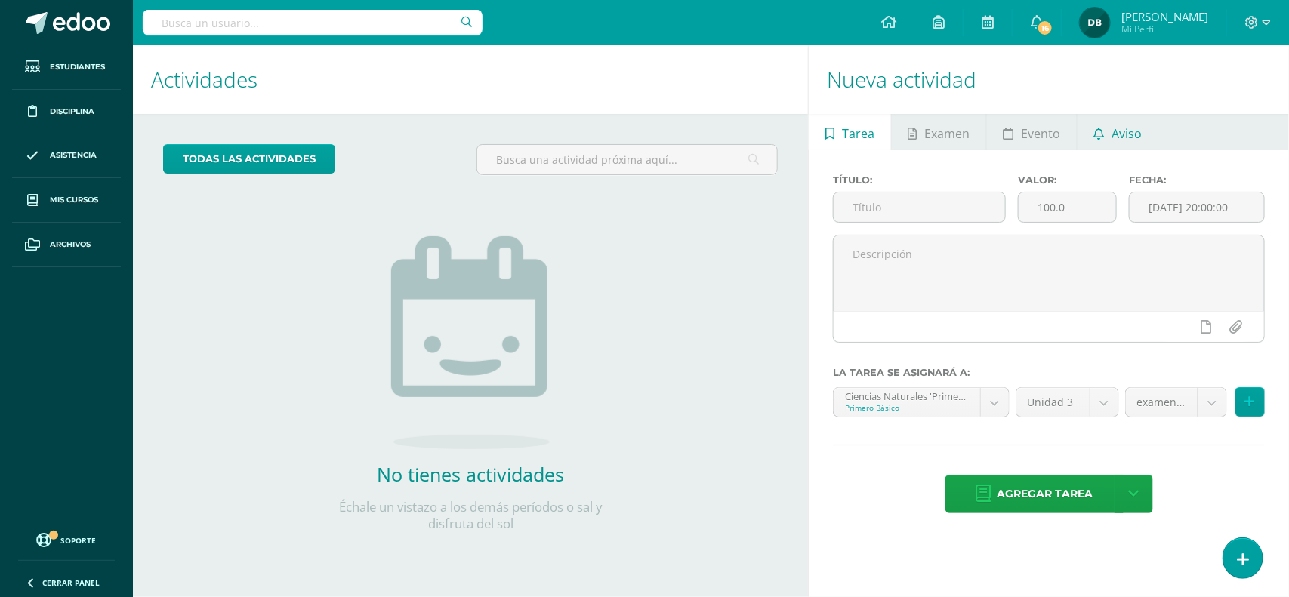
click at [1130, 144] on span "Aviso" at bounding box center [1127, 134] width 30 height 36
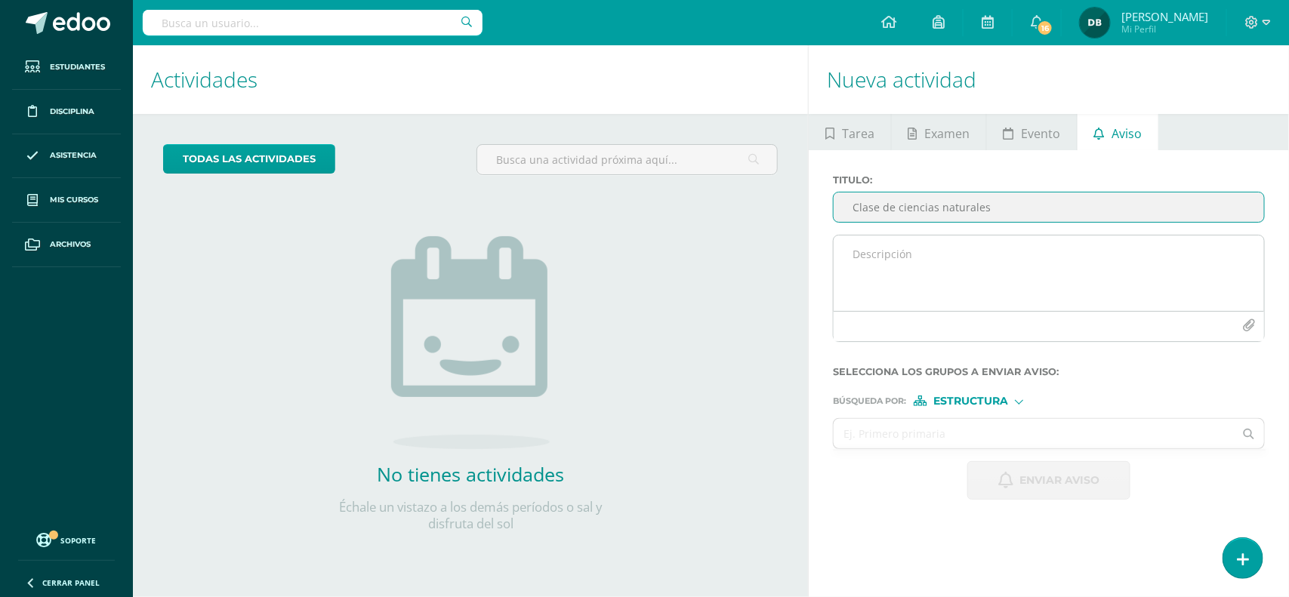
type input "Clase de ciencias naturales"
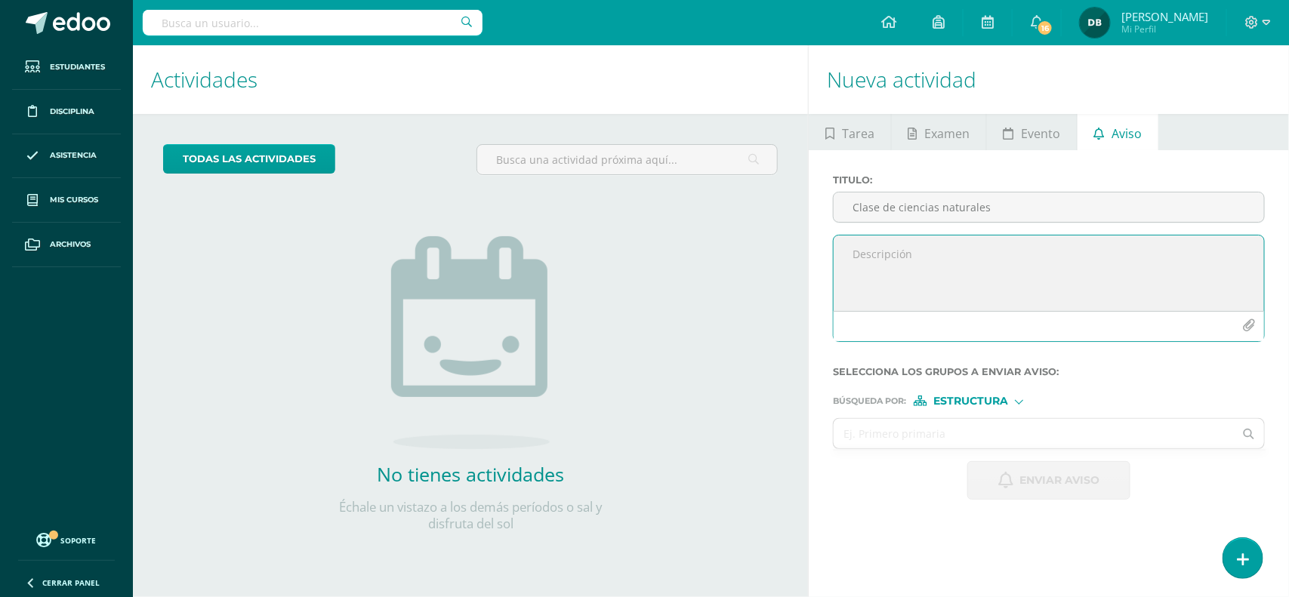
click at [895, 264] on textarea at bounding box center [1049, 274] width 430 height 76
paste textarea "[URL][DOMAIN_NAME]"
type textarea "Buen día Envío link de la clase de ciencias naturales [URL][DOMAIN_NAME]"
drag, startPoint x: 967, startPoint y: 418, endPoint x: 971, endPoint y: 431, distance: 14.3
click at [971, 431] on form "Titulo : Clase de ciencias naturales Buen día Envío link de la clase de ciencia…" at bounding box center [1049, 337] width 432 height 326
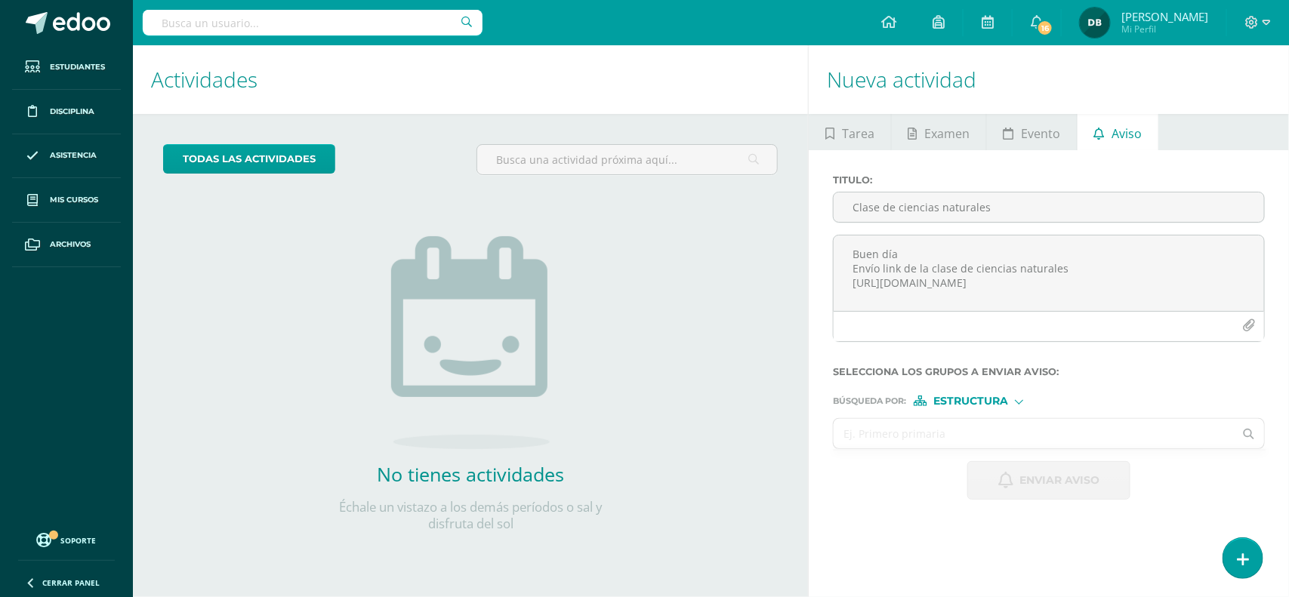
click at [971, 431] on input "text" at bounding box center [1034, 433] width 400 height 29
type input "primero b"
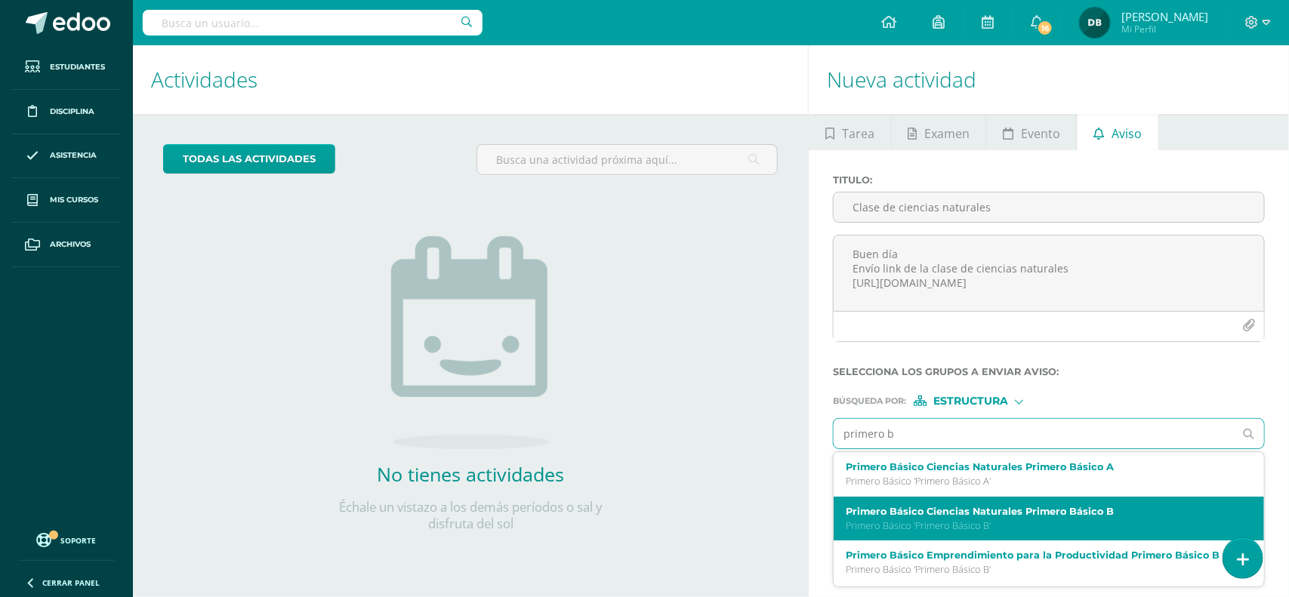
click at [983, 517] on label "Primero Básico Ciencias Naturales Primero Básico B" at bounding box center [1040, 511] width 388 height 11
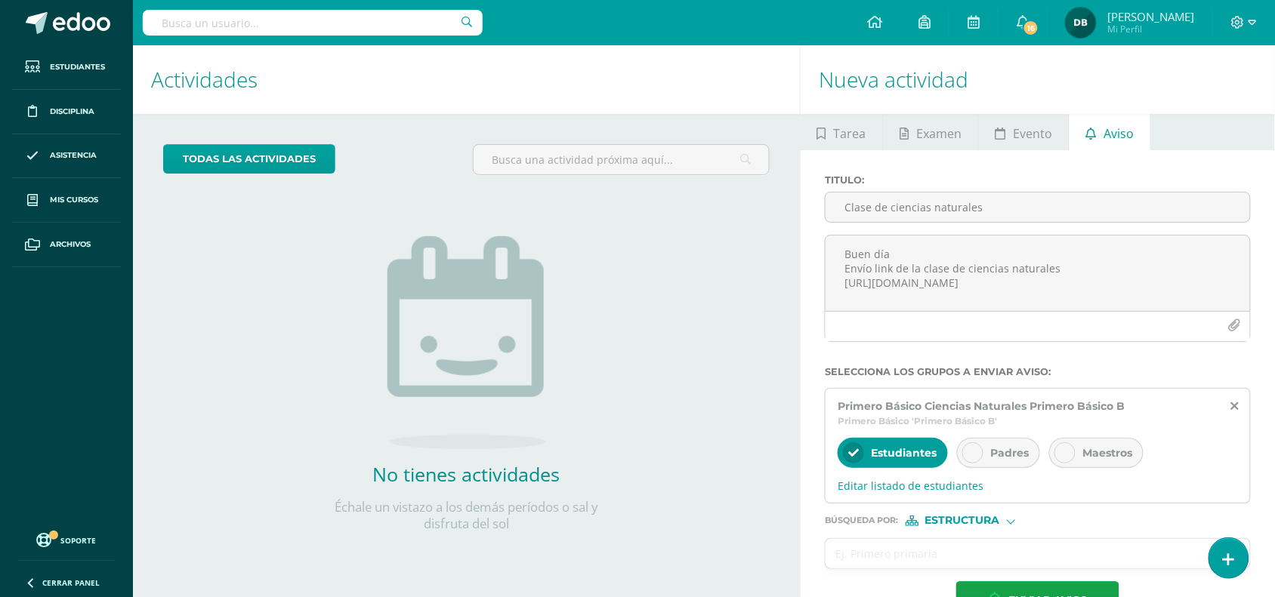
scroll to position [50, 0]
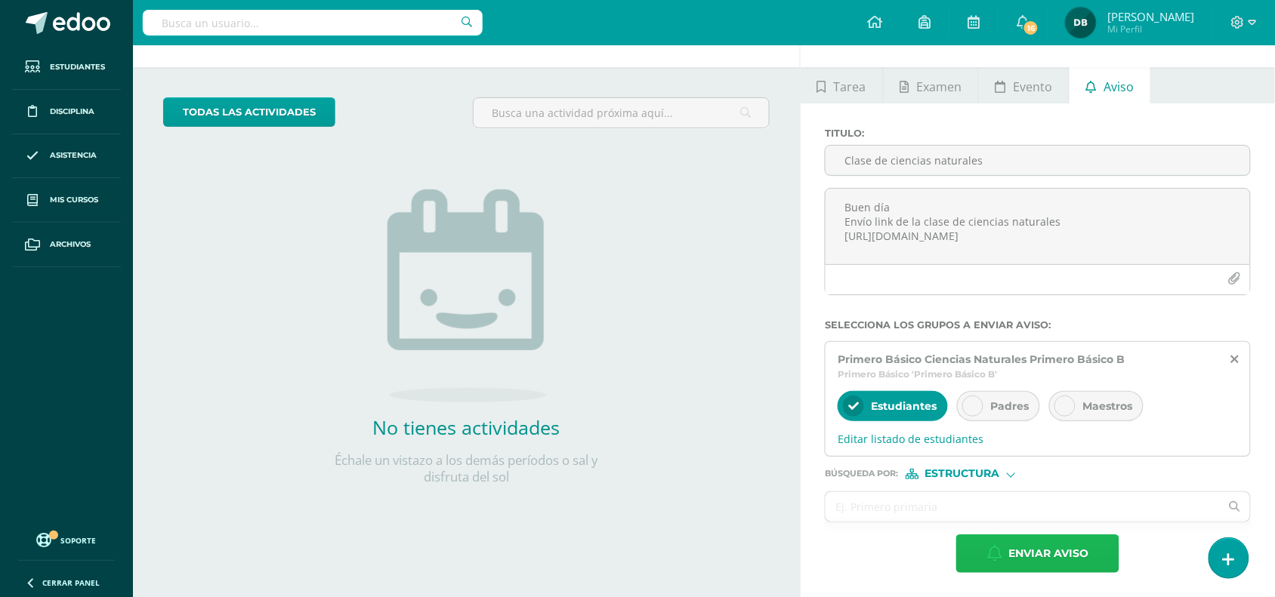
click at [1028, 557] on span "Enviar aviso" at bounding box center [1048, 553] width 80 height 37
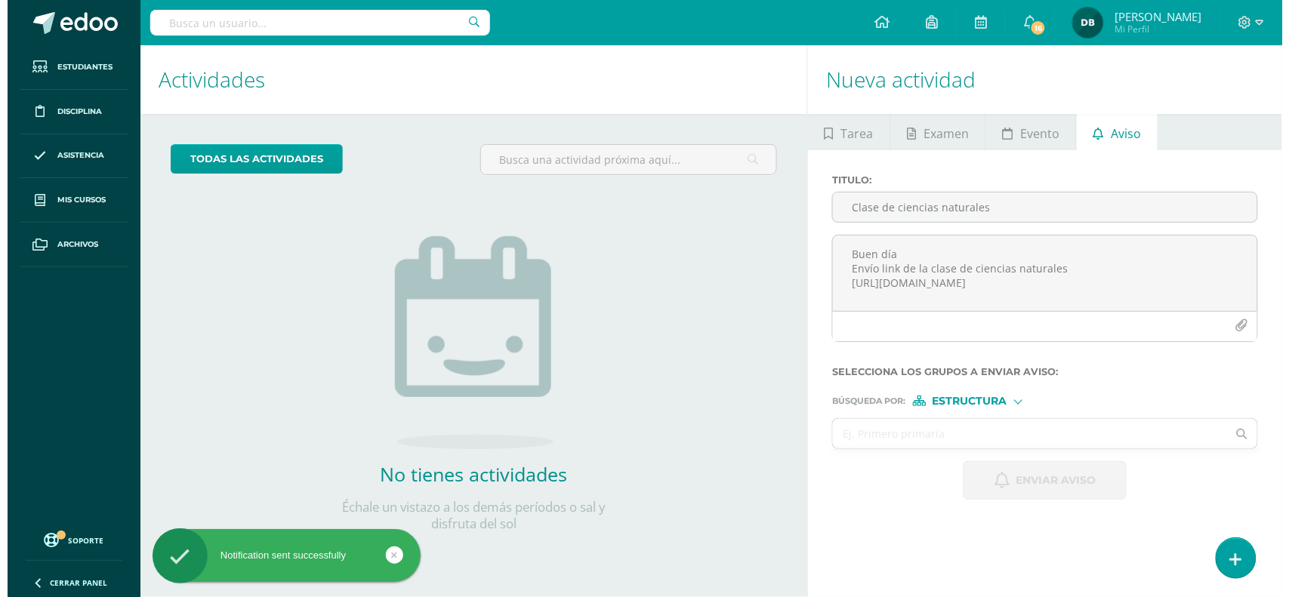
scroll to position [0, 0]
